Goal: Information Seeking & Learning: Learn about a topic

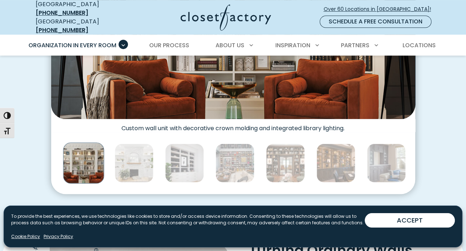
scroll to position [360, 0]
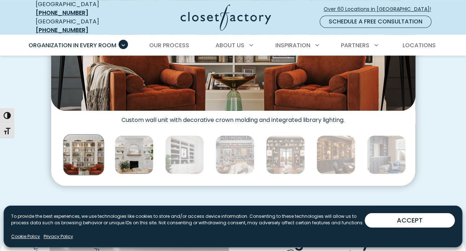
click at [131, 149] on img "Thumbnail Gallery" at bounding box center [134, 154] width 39 height 39
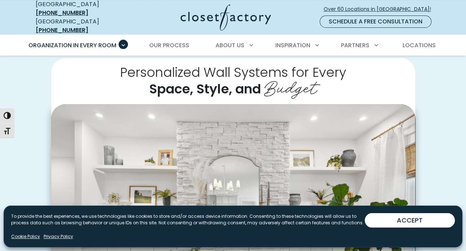
scroll to position [144, 0]
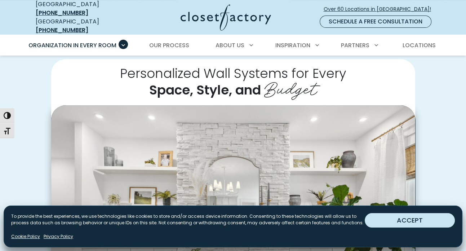
click at [415, 219] on button "ACCEPT" at bounding box center [410, 220] width 90 height 14
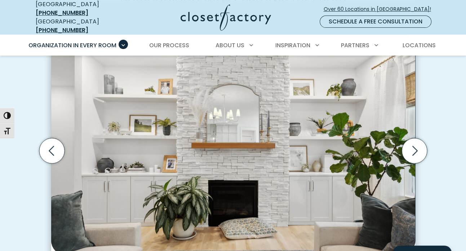
scroll to position [288, 0]
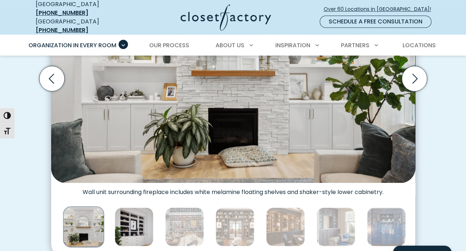
click at [144, 226] on img "Thumbnail Gallery" at bounding box center [134, 226] width 39 height 39
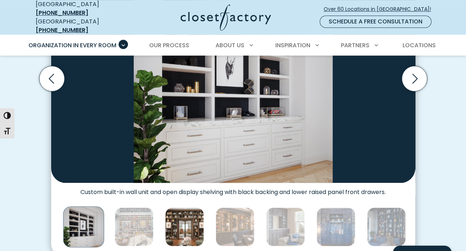
click at [188, 220] on img "Thumbnail Gallery" at bounding box center [184, 226] width 39 height 39
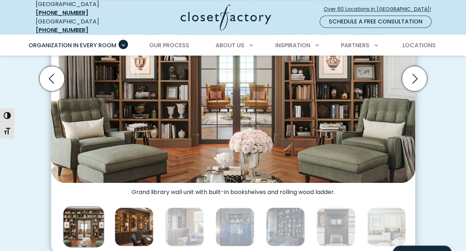
click at [136, 224] on img "Thumbnail Gallery" at bounding box center [134, 226] width 39 height 39
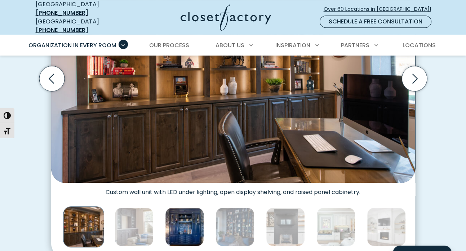
click at [183, 226] on img "Thumbnail Gallery" at bounding box center [184, 226] width 39 height 39
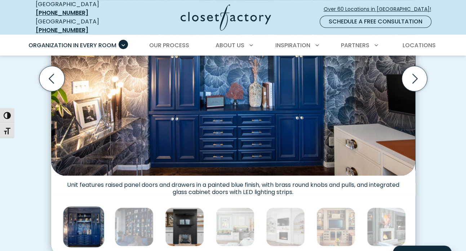
click at [186, 225] on img "Thumbnail Gallery" at bounding box center [184, 226] width 39 height 39
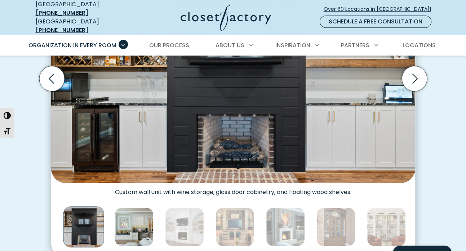
click at [143, 222] on img "Thumbnail Gallery" at bounding box center [134, 226] width 39 height 39
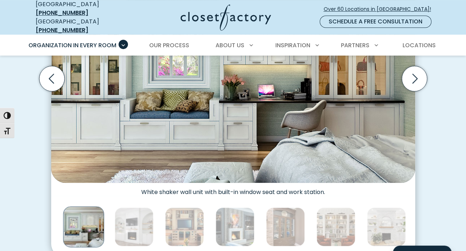
click at [84, 225] on img "Thumbnail Gallery" at bounding box center [83, 226] width 41 height 41
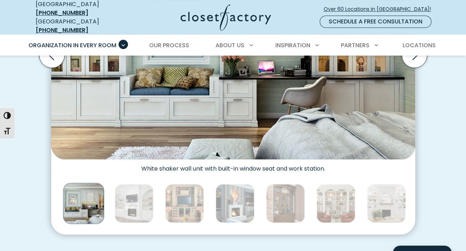
scroll to position [324, 0]
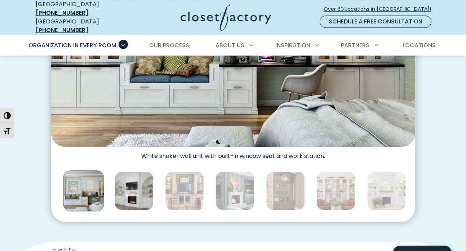
click at [133, 184] on img "Thumbnail Gallery" at bounding box center [134, 190] width 39 height 39
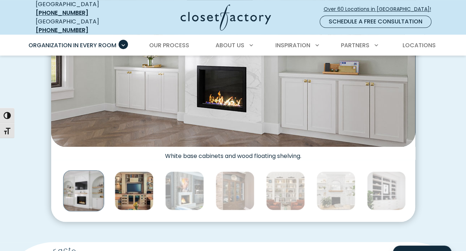
click at [136, 187] on img "Thumbnail Gallery" at bounding box center [134, 190] width 39 height 39
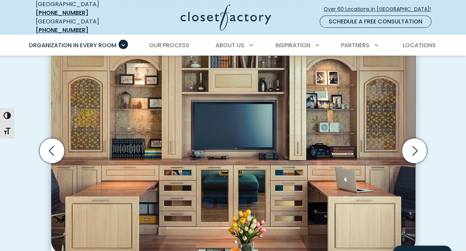
scroll to position [288, 0]
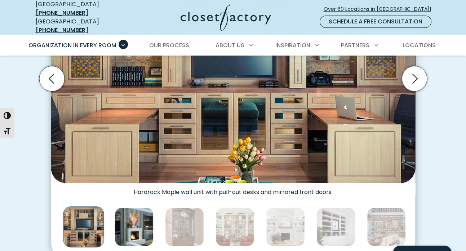
click at [139, 220] on img "Thumbnail Gallery" at bounding box center [134, 226] width 39 height 39
click at [141, 227] on img "Thumbnail Gallery" at bounding box center [134, 226] width 39 height 39
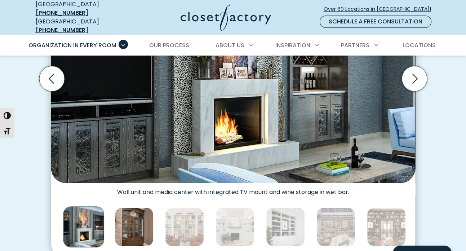
click at [145, 227] on img "Thumbnail Gallery" at bounding box center [134, 226] width 39 height 39
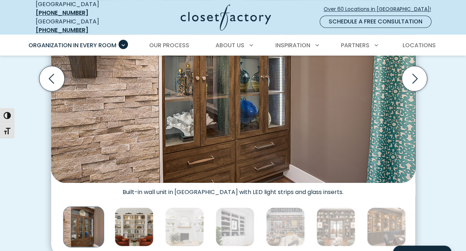
click at [141, 227] on img "Thumbnail Gallery" at bounding box center [134, 226] width 39 height 39
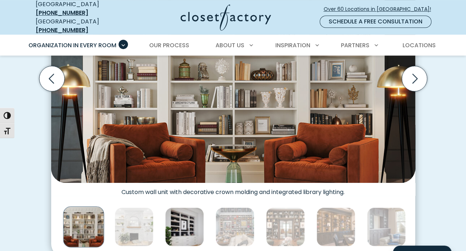
click at [181, 227] on img "Thumbnail Gallery" at bounding box center [184, 226] width 39 height 39
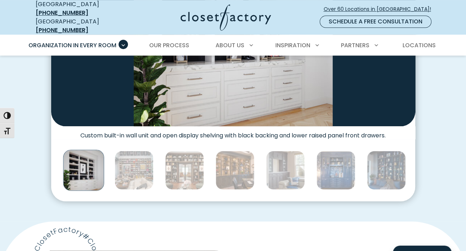
scroll to position [360, 0]
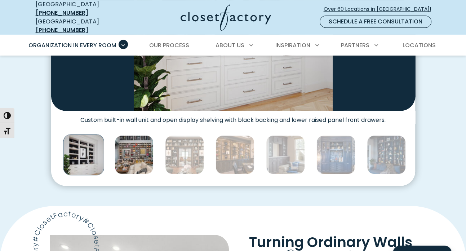
click at [134, 154] on img "Thumbnail Gallery" at bounding box center [134, 154] width 39 height 39
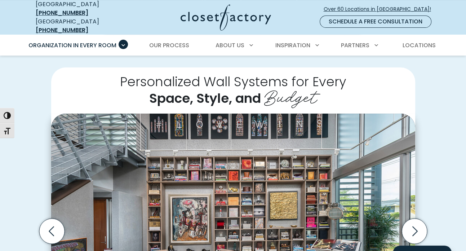
scroll to position [180, 0]
